Goal: Navigation & Orientation: Find specific page/section

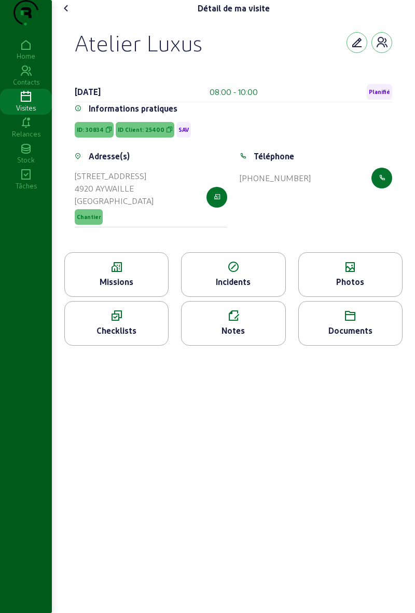
click at [22, 113] on div "Visites" at bounding box center [26, 107] width 52 height 9
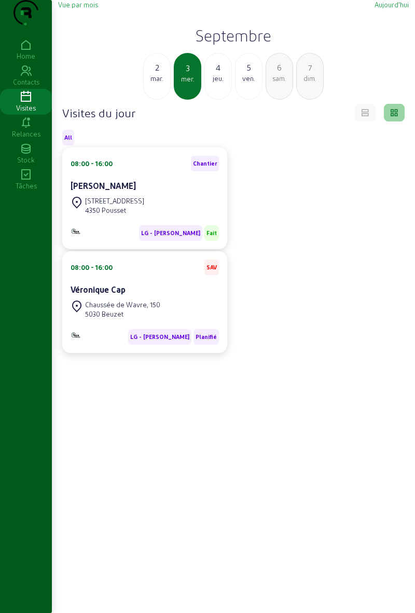
click at [216, 74] on div "4" at bounding box center [218, 67] width 26 height 12
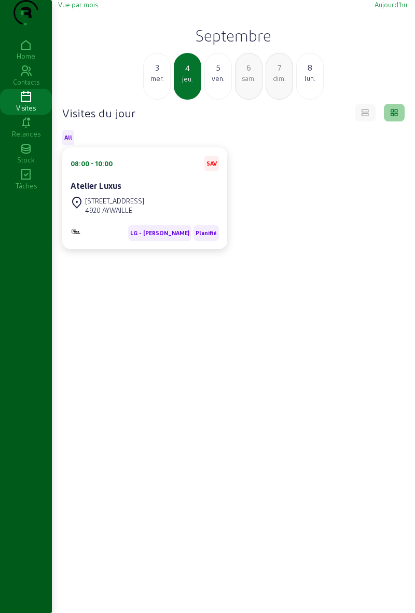
click at [207, 83] on div "ven." at bounding box center [218, 78] width 26 height 9
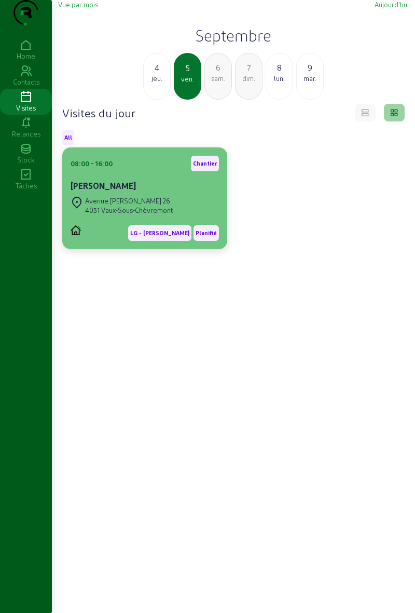
click at [92, 206] on div "Avenue [PERSON_NAME] 26" at bounding box center [129, 200] width 88 height 9
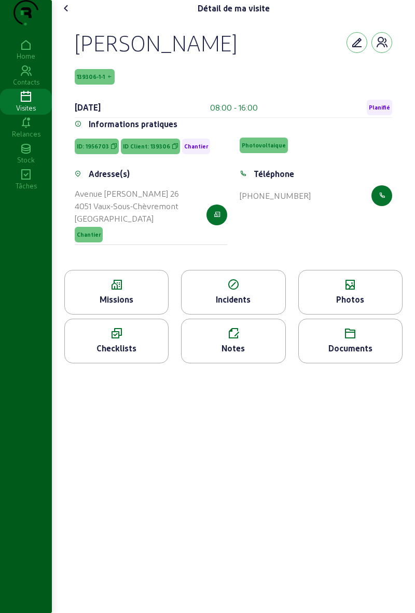
click at [103, 291] on icon at bounding box center [116, 285] width 103 height 12
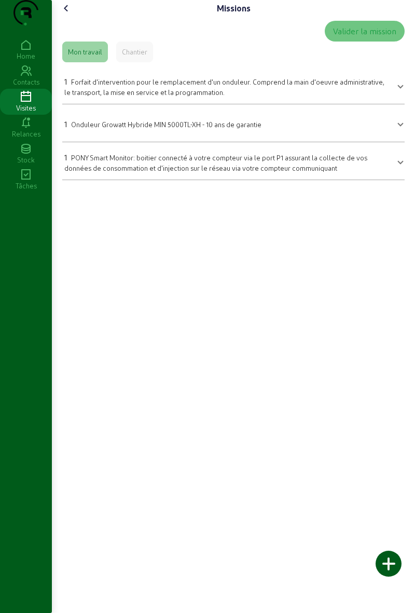
click at [62, 17] on cam-font-icon at bounding box center [66, 8] width 17 height 17
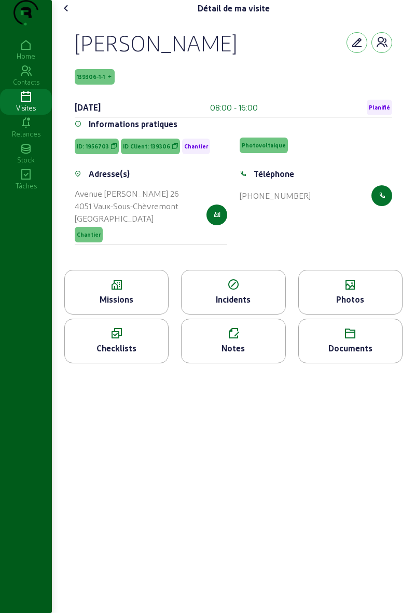
click at [322, 291] on icon at bounding box center [350, 285] width 103 height 12
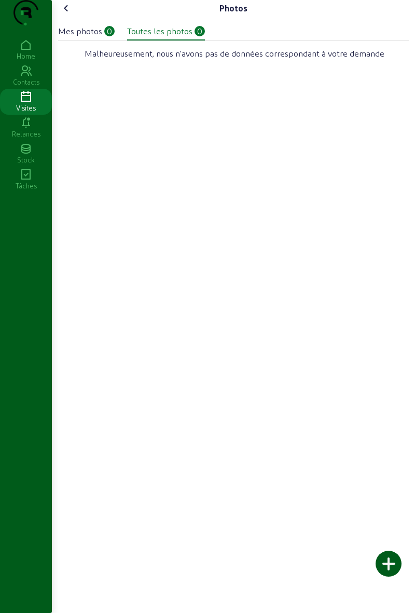
click at [62, 15] on icon at bounding box center [66, 8] width 12 height 12
